Goal: Task Accomplishment & Management: Use online tool/utility

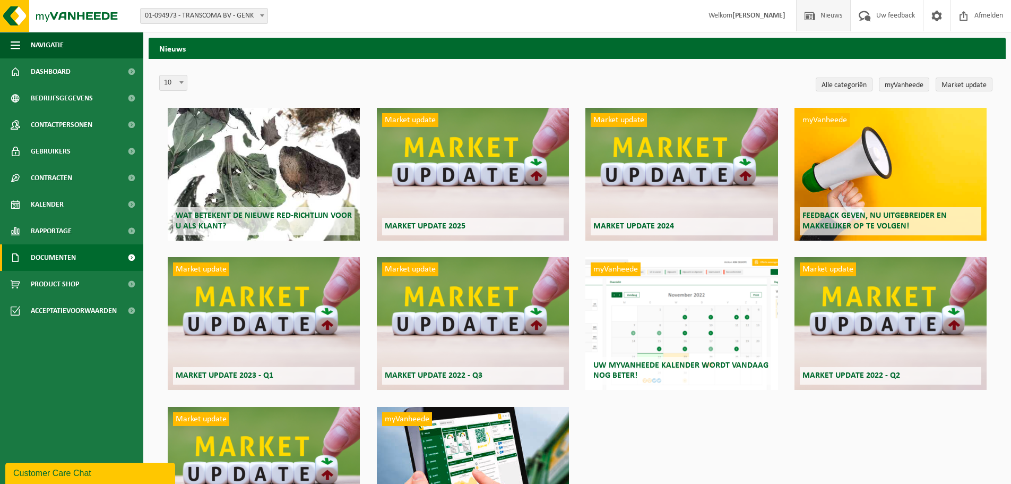
click at [95, 265] on link "Documenten" at bounding box center [71, 257] width 143 height 27
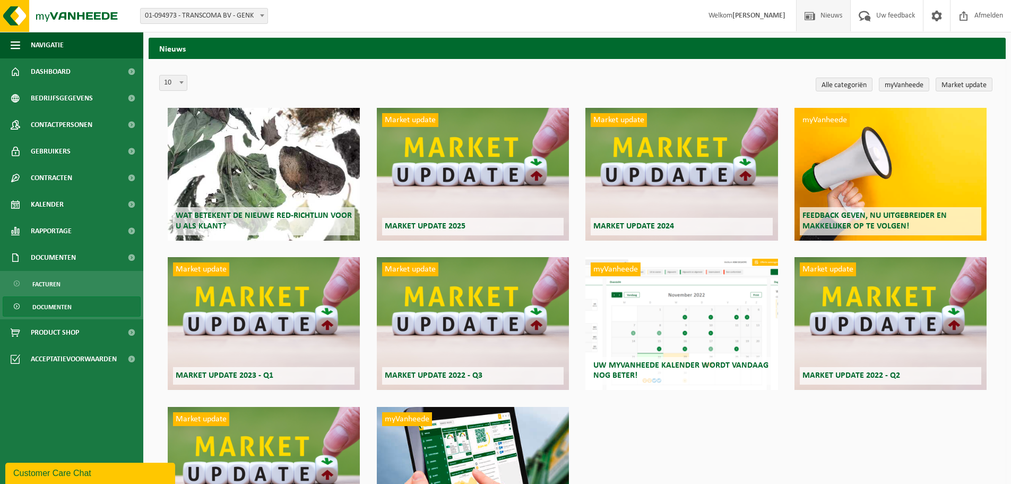
click at [81, 308] on link "Documenten" at bounding box center [72, 306] width 138 height 20
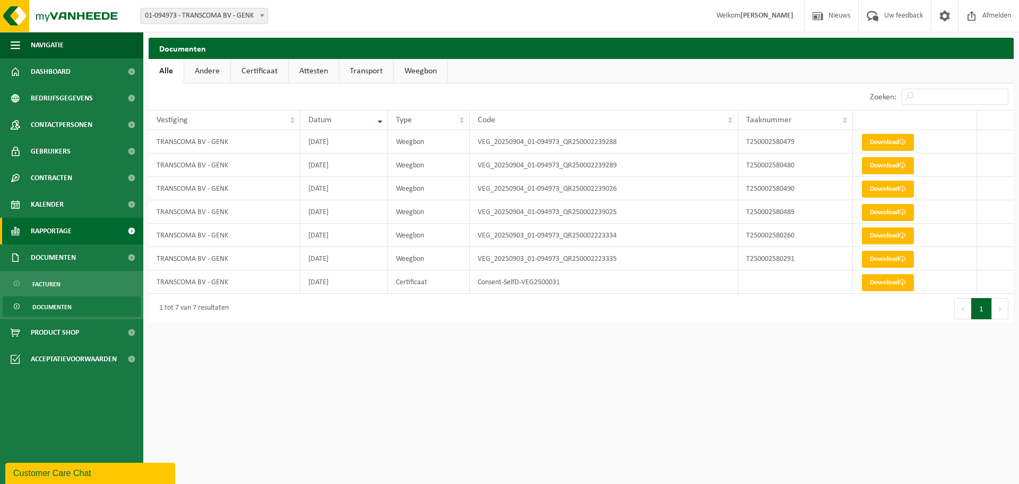
click at [67, 235] on span "Rapportage" at bounding box center [51, 231] width 41 height 27
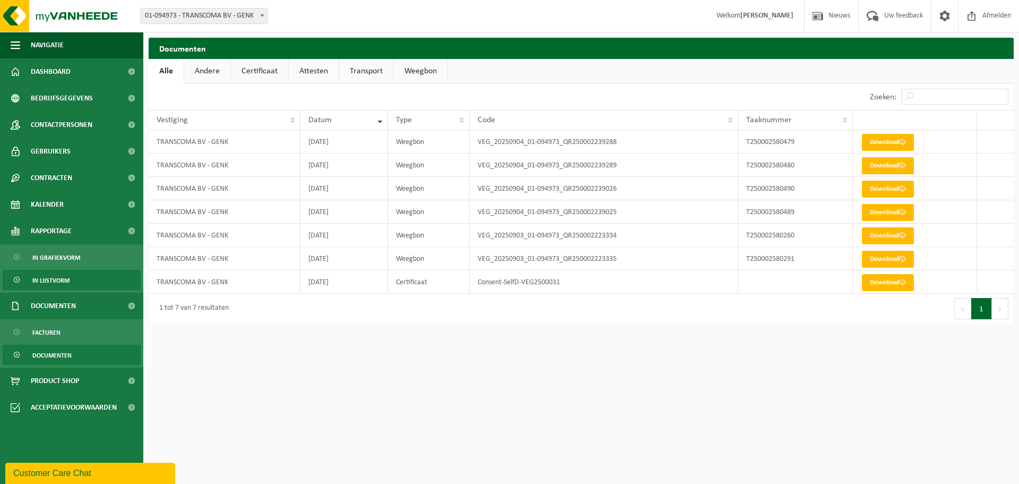
click at [81, 275] on link "In lijstvorm" at bounding box center [72, 280] width 138 height 20
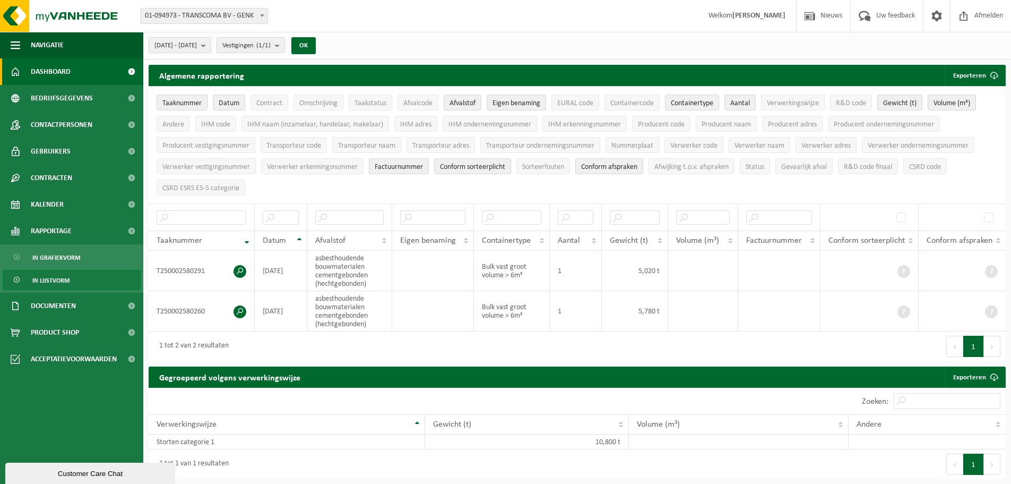
click at [85, 66] on link "Dashboard" at bounding box center [71, 71] width 143 height 27
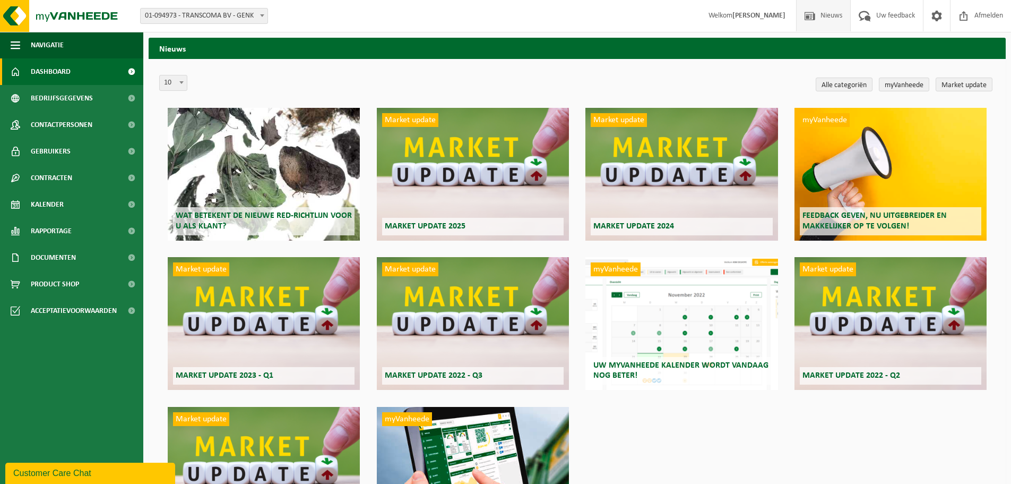
click at [68, 71] on span "Dashboard" at bounding box center [51, 71] width 40 height 27
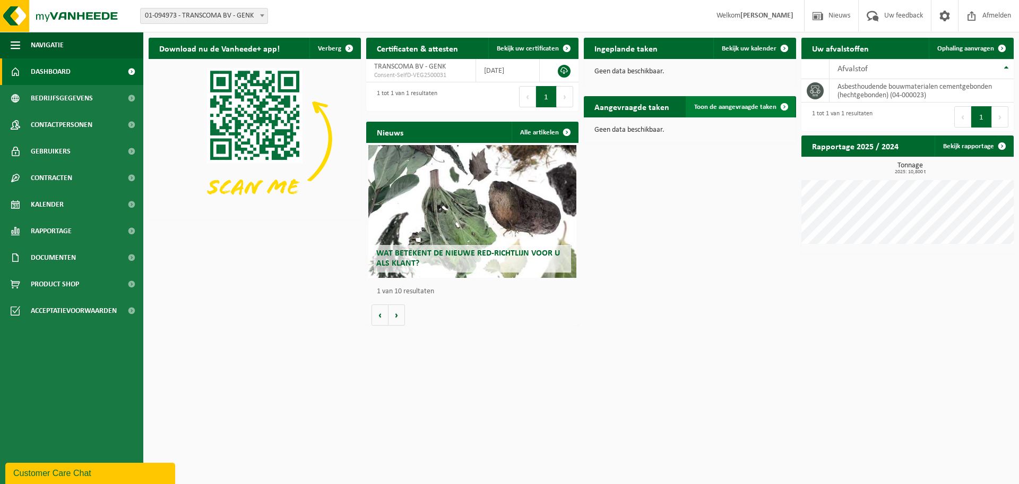
click at [757, 108] on span "Toon de aangevraagde taken" at bounding box center [735, 106] width 82 height 7
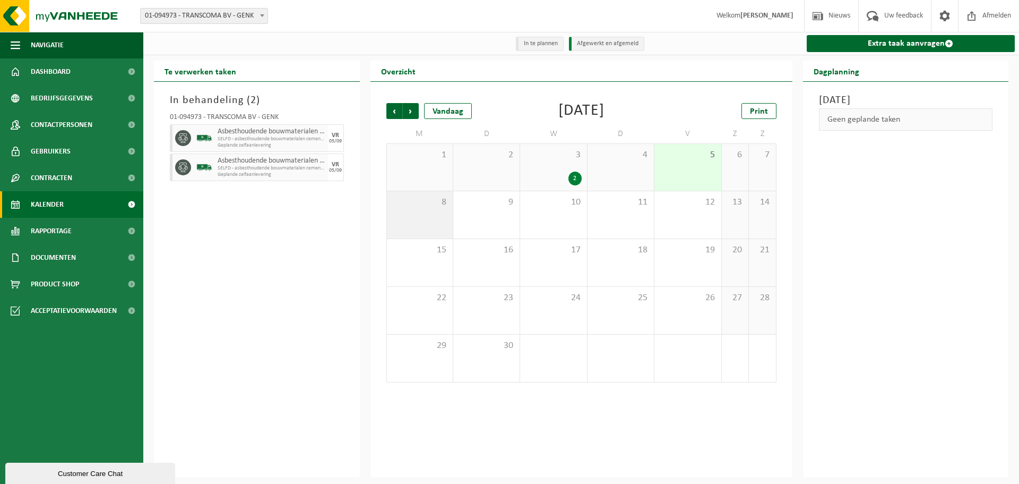
click at [412, 213] on div "8" at bounding box center [420, 214] width 66 height 47
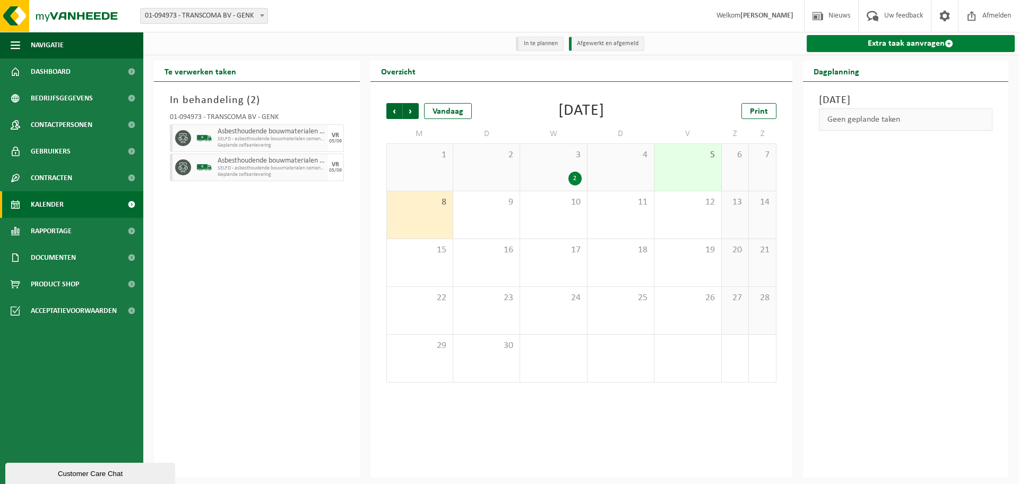
click at [856, 48] on link "Extra taak aanvragen" at bounding box center [911, 43] width 209 height 17
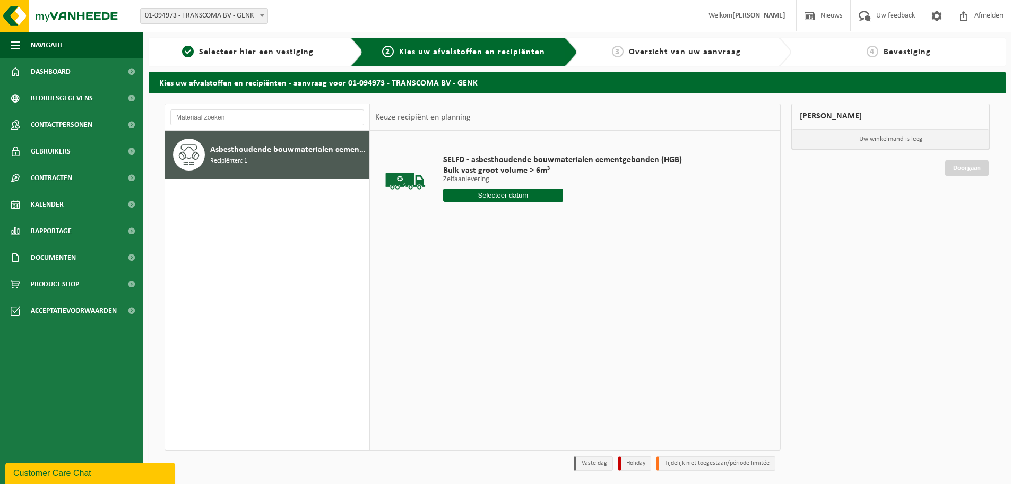
click at [514, 199] on input "text" at bounding box center [502, 194] width 119 height 13
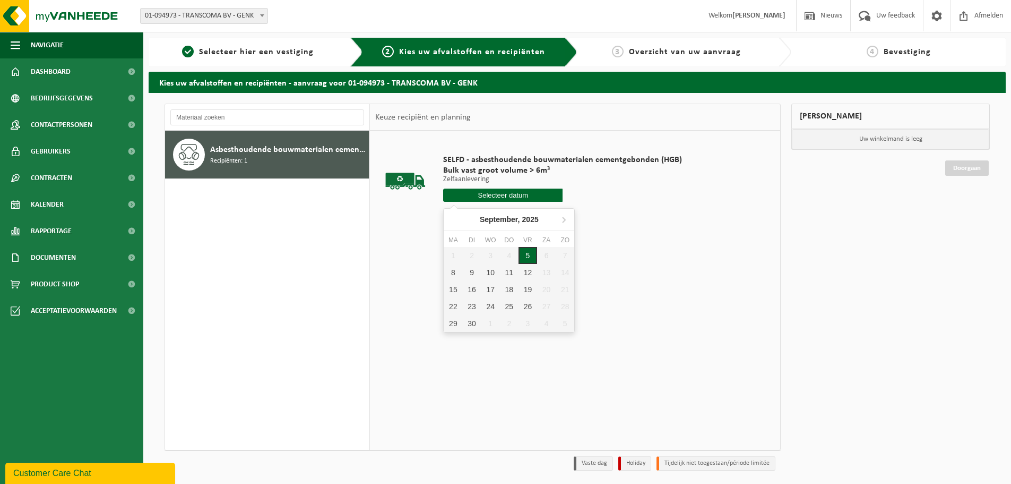
click at [528, 252] on div "5" at bounding box center [528, 255] width 19 height 17
type input "Van [DATE]"
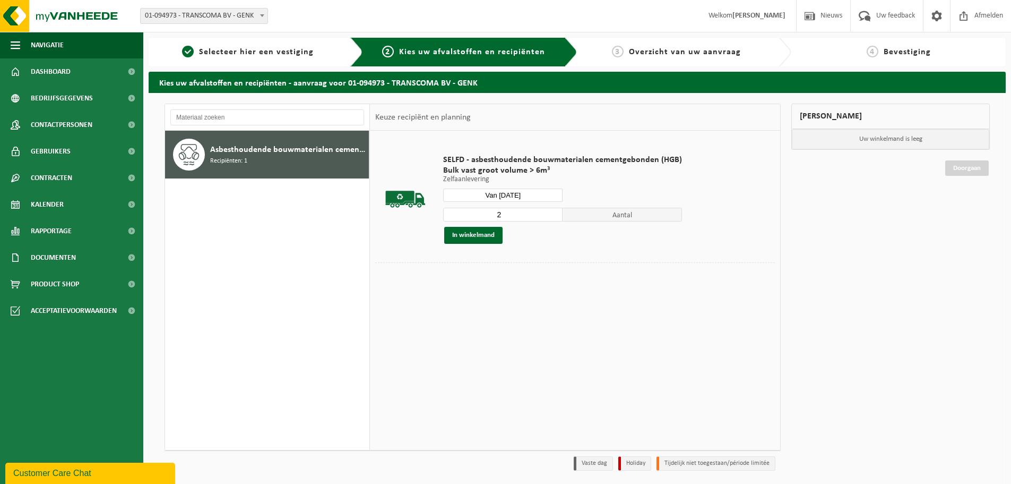
type input "2"
click at [552, 211] on input "2" at bounding box center [502, 215] width 119 height 14
click at [489, 239] on button "In winkelmand" at bounding box center [473, 235] width 58 height 17
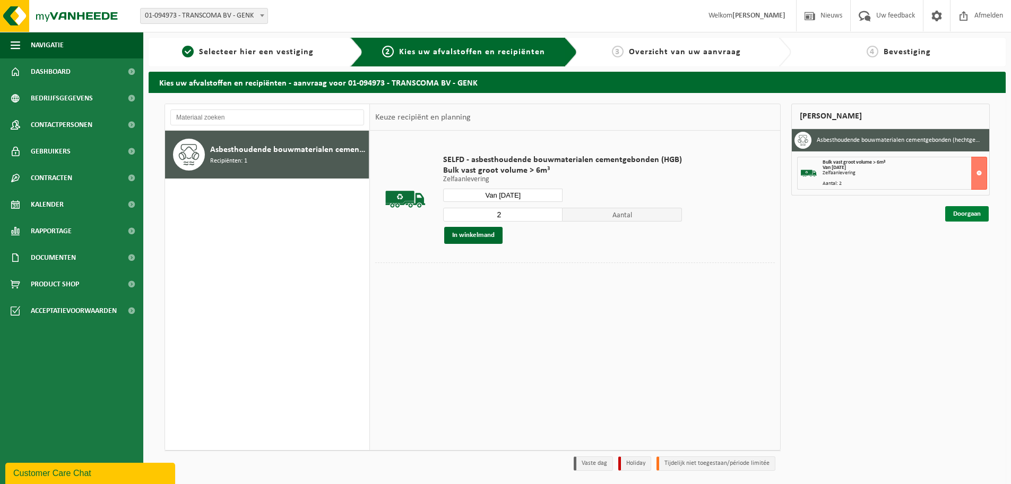
click at [976, 211] on link "Doorgaan" at bounding box center [967, 213] width 44 height 15
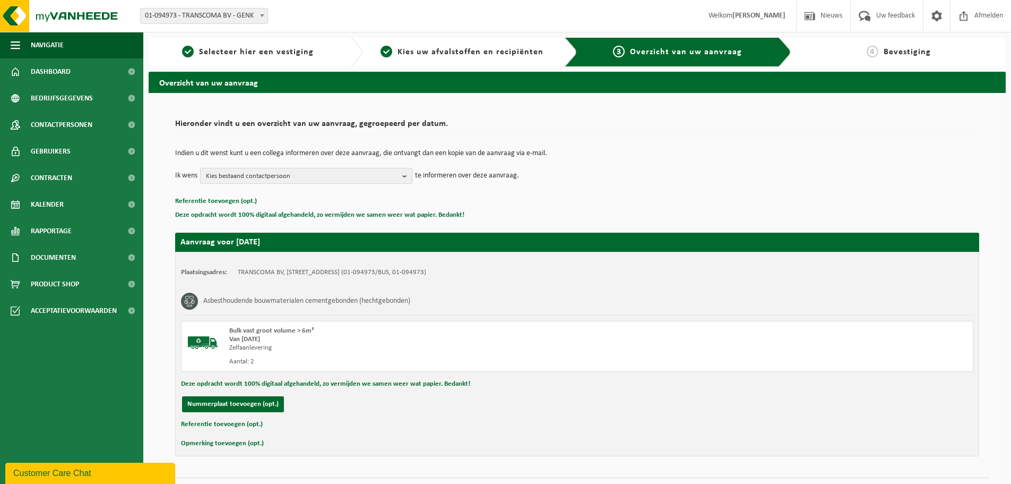
click at [402, 178] on button "Kies bestaand contactpersoon" at bounding box center [306, 176] width 212 height 16
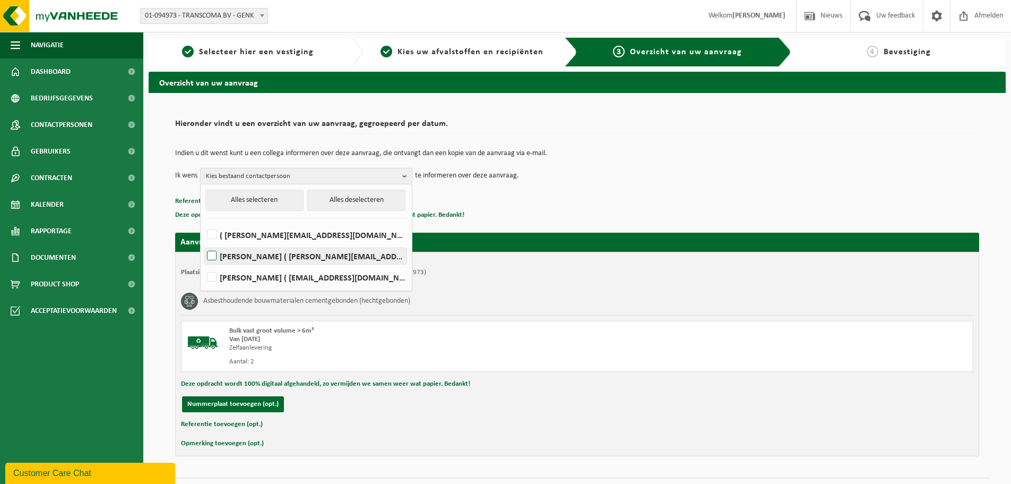
click at [281, 252] on label "[PERSON_NAME] ( [PERSON_NAME][EMAIL_ADDRESS][DOMAIN_NAME] )" at bounding box center [306, 256] width 202 height 16
click at [203, 243] on input "[PERSON_NAME] ( [PERSON_NAME][EMAIL_ADDRESS][DOMAIN_NAME] )" at bounding box center [203, 242] width 1 height 1
checkbox input "true"
click at [282, 235] on label "( erik@transcoma.be )" at bounding box center [306, 235] width 202 height 16
click at [203, 221] on input "( erik@transcoma.be )" at bounding box center [203, 221] width 1 height 1
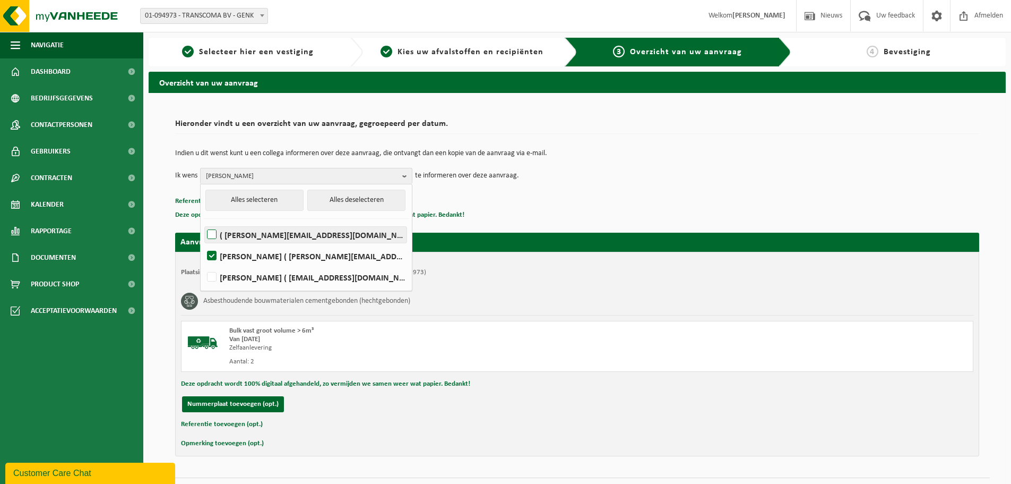
checkbox input "true"
click at [574, 180] on td "Ik wens , JIMMY MOMMENS Alles selecteren Alles deselecteren ( erik@transcoma.be…" at bounding box center [577, 176] width 804 height 16
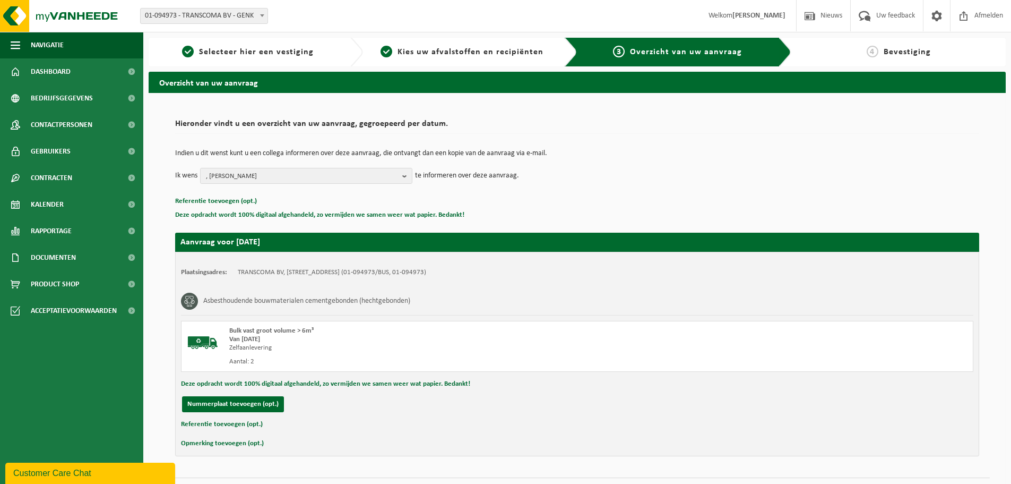
scroll to position [26, 0]
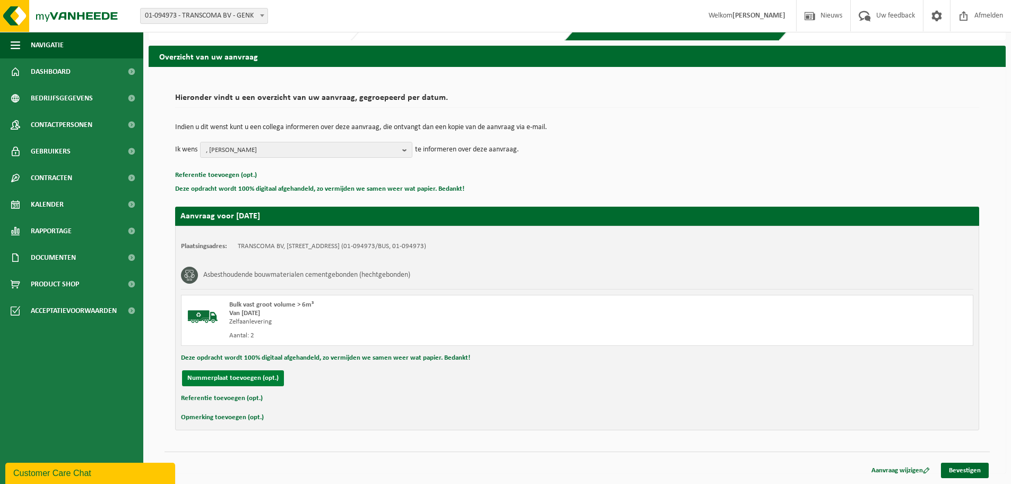
click at [235, 378] on button "Nummerplaat toevoegen (opt.)" at bounding box center [233, 378] width 102 height 16
click at [271, 379] on input "text" at bounding box center [348, 378] width 239 height 16
type input "2-FRP-928"
click at [540, 379] on input "text" at bounding box center [597, 378] width 239 height 16
type input "0478 84 89 11"
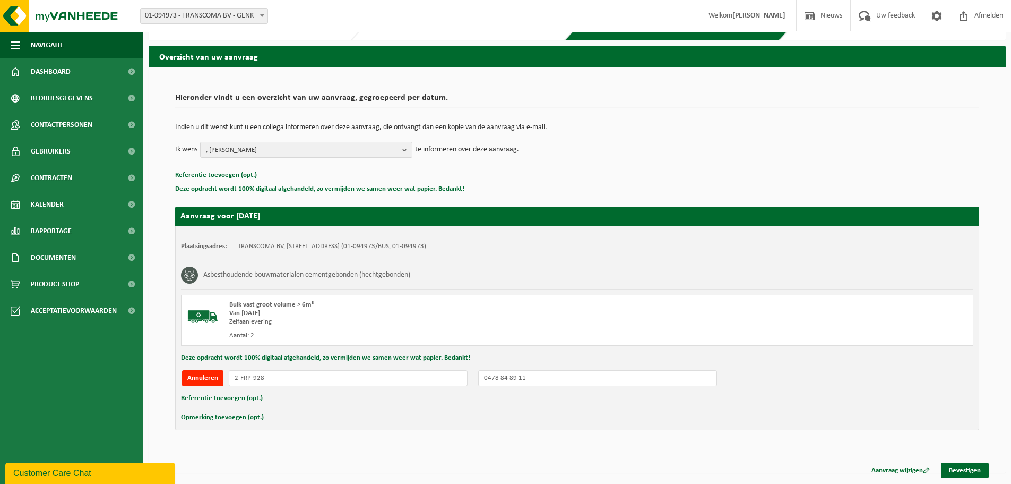
click at [745, 409] on div "Plaatsingsadres: TRANSCOMA BV, 3600 GENK, WINTERBEEKLAAN 37 (01-094973/BUS, 01-…" at bounding box center [577, 328] width 804 height 204
click at [964, 473] on link "Bevestigen" at bounding box center [965, 469] width 48 height 15
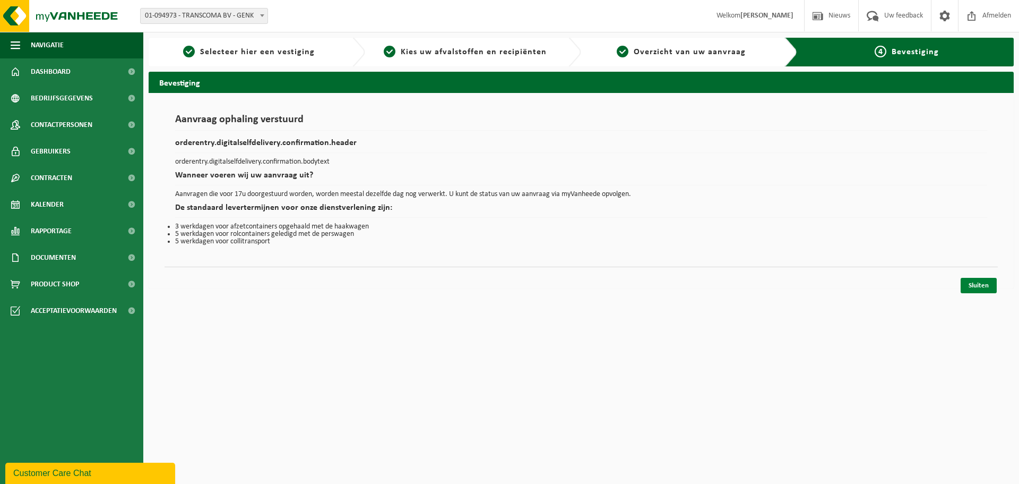
click at [975, 288] on link "Sluiten" at bounding box center [979, 285] width 36 height 15
